Goal: Navigation & Orientation: Find specific page/section

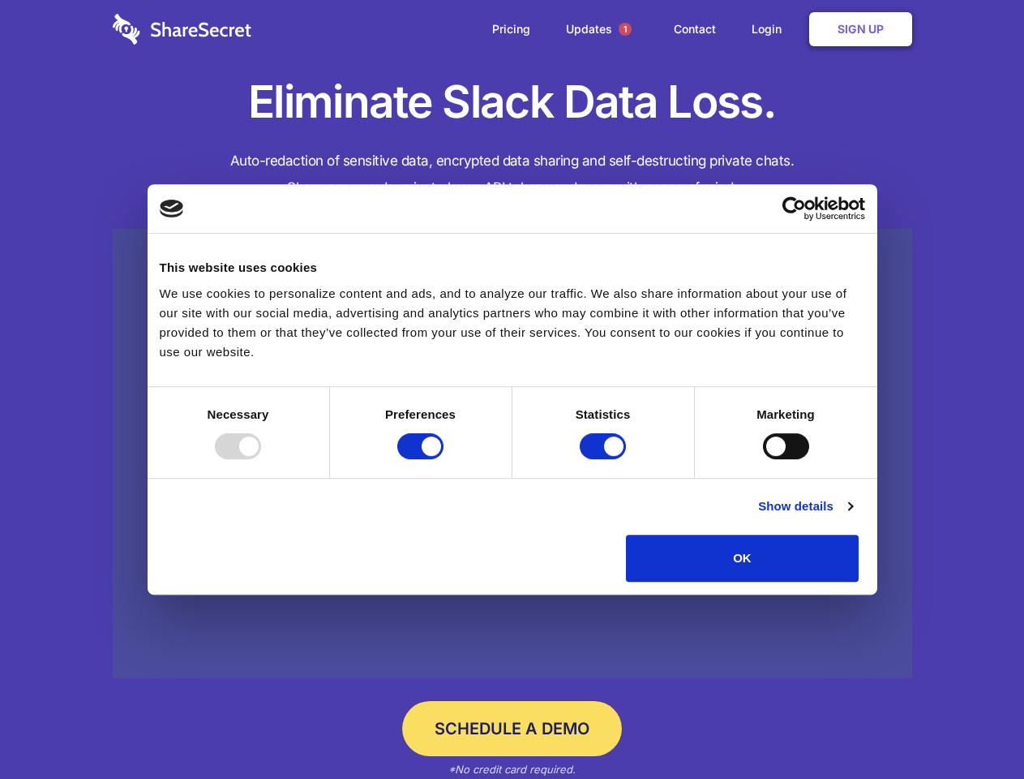
click at [261, 459] on div at bounding box center [238, 446] width 46 height 26
click at [444, 459] on input "Preferences" at bounding box center [420, 446] width 46 height 26
checkbox input "false"
click at [605, 459] on input "Statistics" at bounding box center [603, 446] width 46 height 26
checkbox input "false"
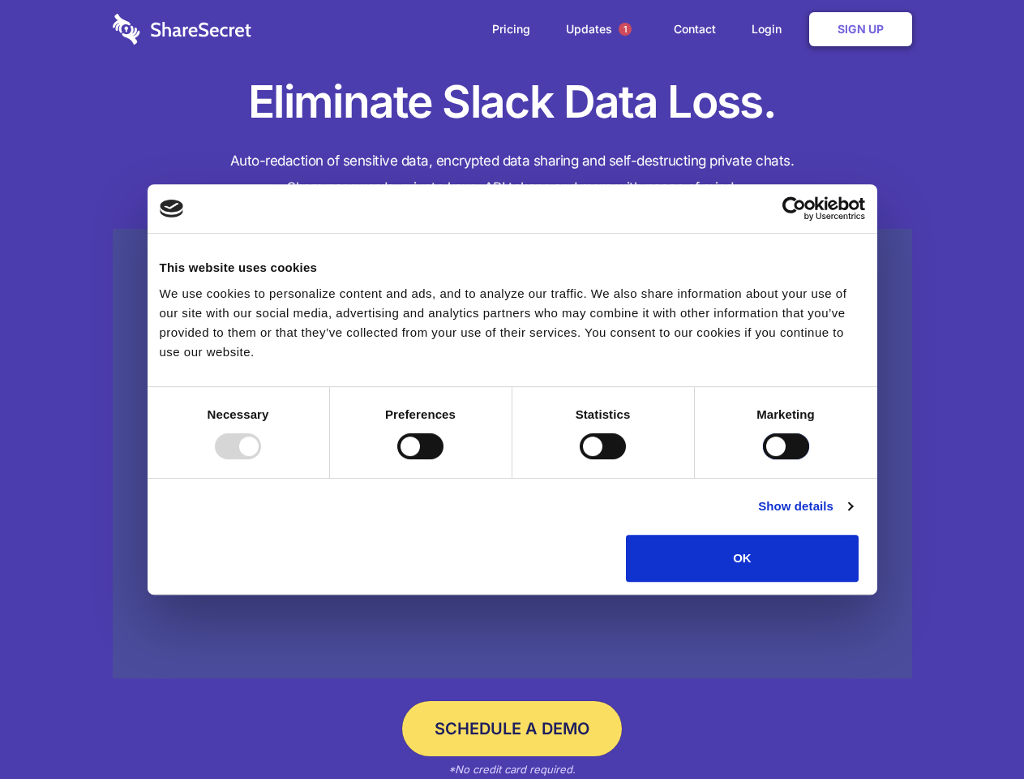
click at [763, 459] on input "Marketing" at bounding box center [786, 446] width 46 height 26
checkbox input "true"
click at [852, 516] on link "Show details" at bounding box center [805, 505] width 94 height 19
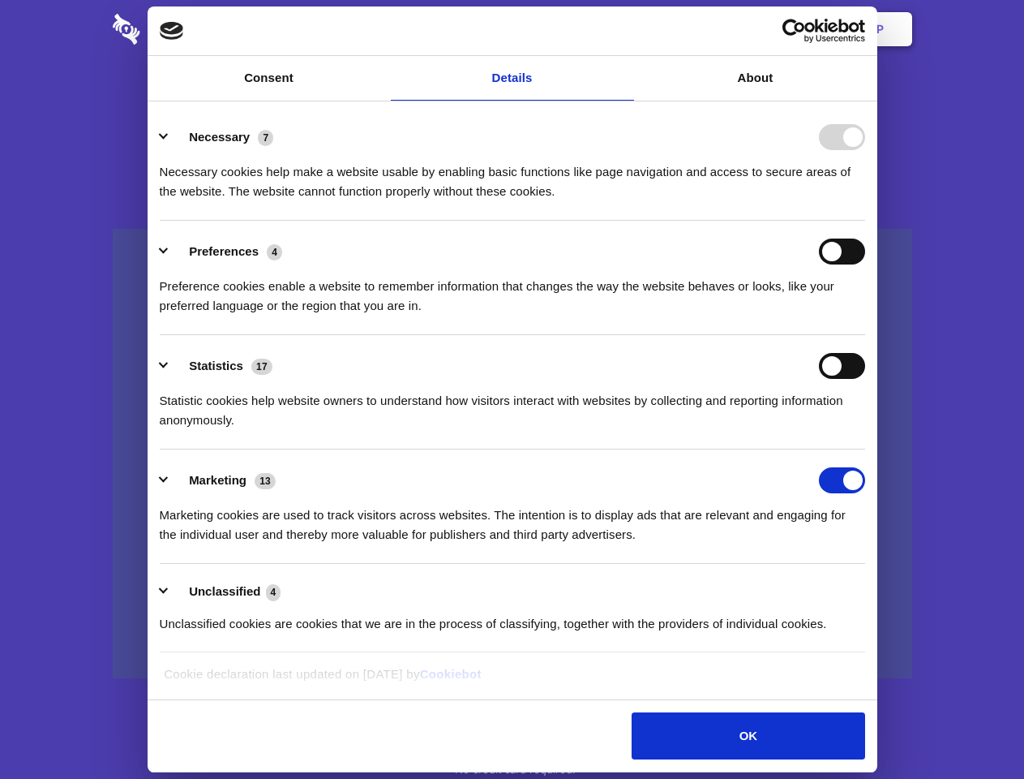
click at [873, 587] on ul "Necessary 7 Necessary cookies help make a website usable by enabling basic func…" at bounding box center [512, 379] width 721 height 547
click at [624, 29] on span "1" at bounding box center [625, 29] width 13 height 13
